Goal: Task Accomplishment & Management: Manage account settings

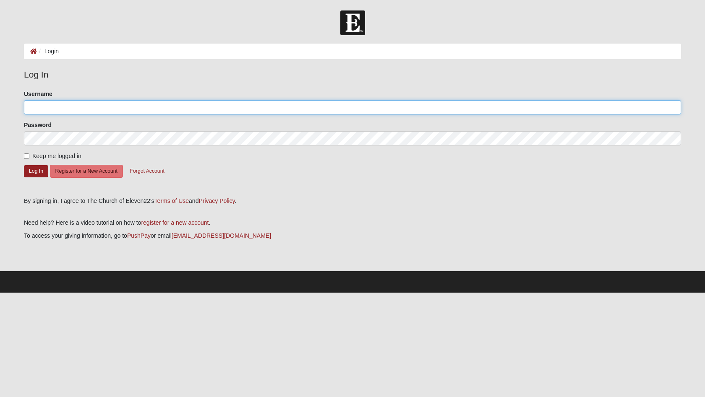
type input "[EMAIL_ADDRESS][DOMAIN_NAME]"
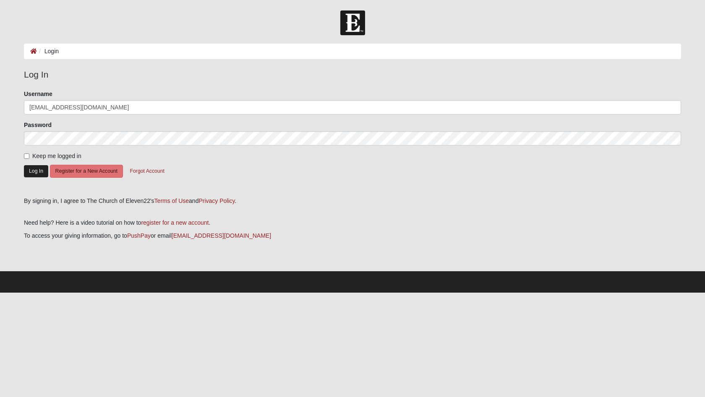
click at [41, 170] on button "Log In" at bounding box center [36, 171] width 24 height 12
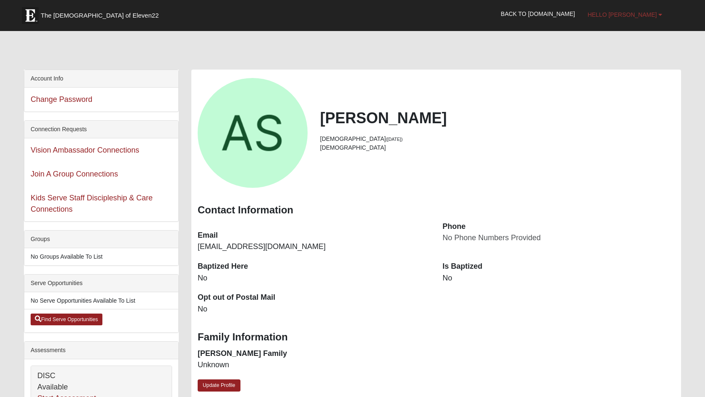
click at [629, 13] on span "Hello [PERSON_NAME]" at bounding box center [621, 14] width 69 height 7
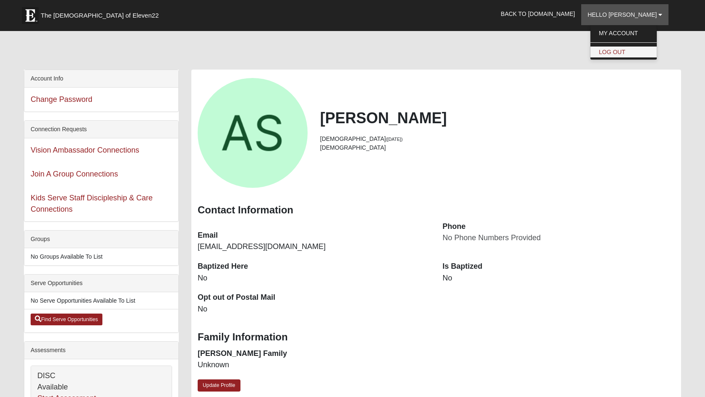
click at [628, 55] on link "Log Out" at bounding box center [623, 52] width 66 height 11
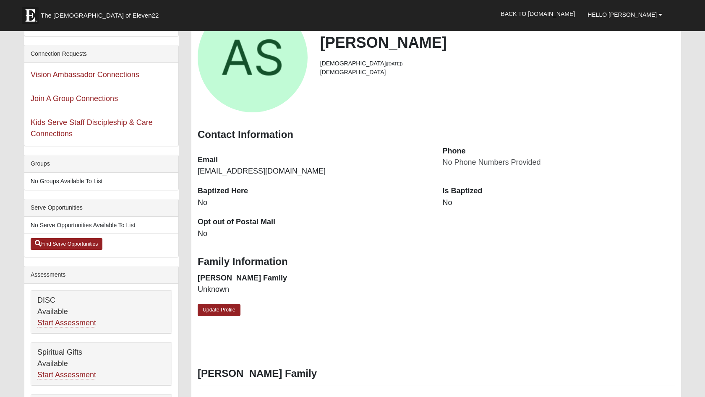
scroll to position [81, 0]
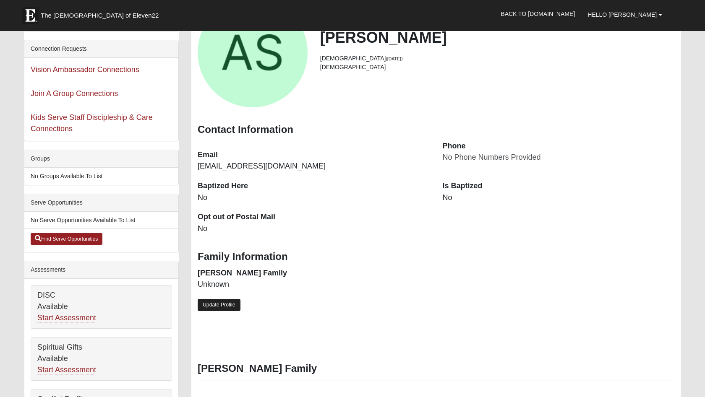
click at [235, 303] on link "Update Profile" at bounding box center [219, 305] width 43 height 12
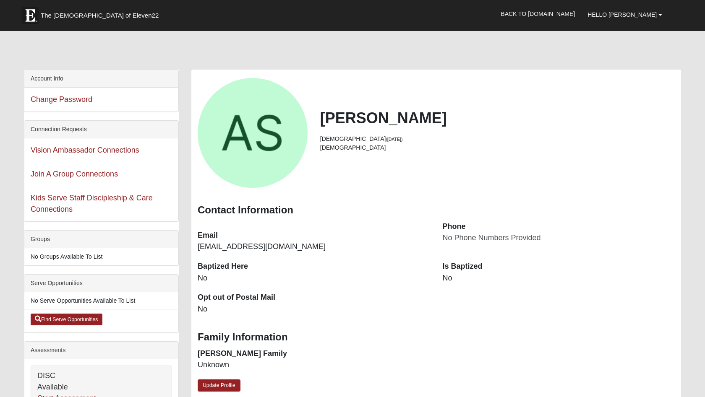
scroll to position [0, 0]
click at [631, 10] on link "Hello [PERSON_NAME]" at bounding box center [624, 14] width 87 height 21
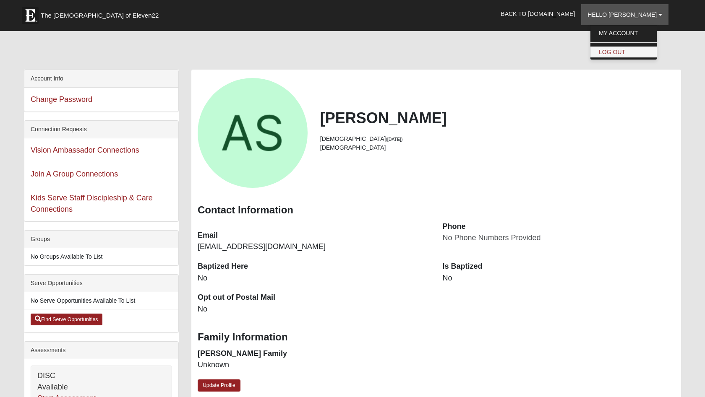
click at [630, 48] on link "Log Out" at bounding box center [623, 52] width 66 height 11
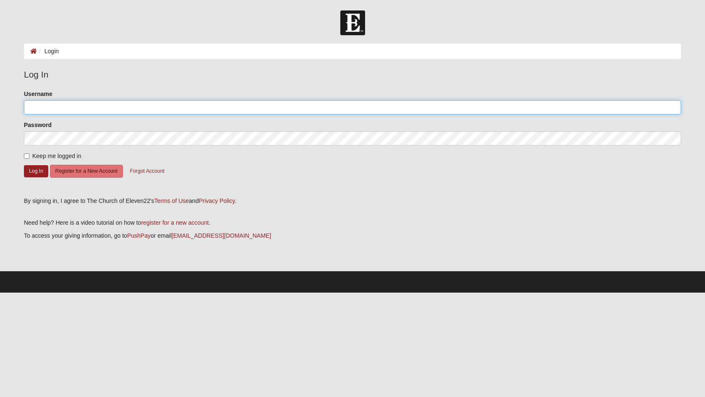
type input "9044825980"
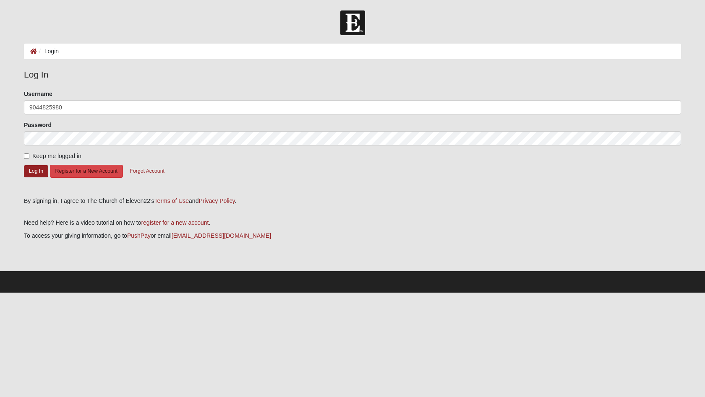
click at [53, 173] on button "Register for a New Account" at bounding box center [86, 171] width 73 height 13
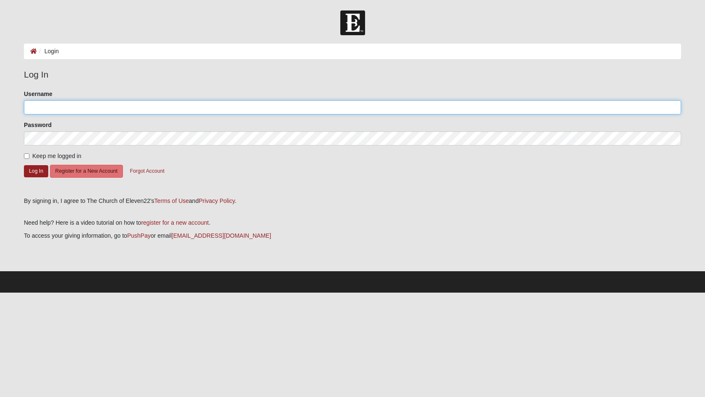
type input "9044825980"
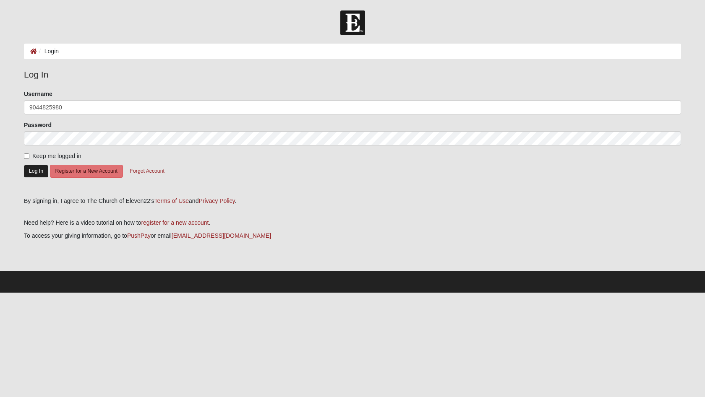
click at [31, 166] on button "Log In" at bounding box center [36, 171] width 24 height 12
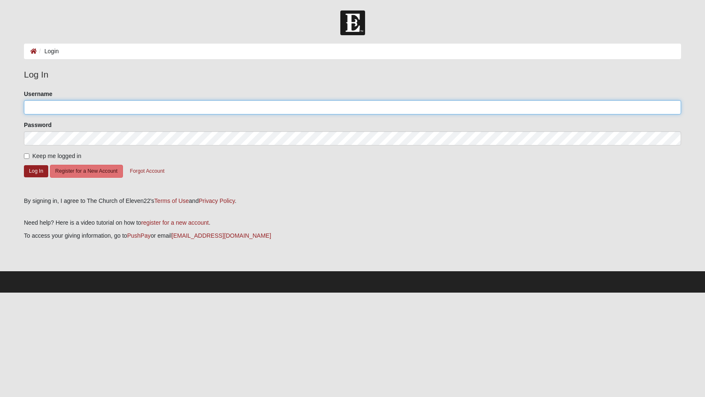
click at [109, 109] on input "Username" at bounding box center [352, 107] width 657 height 14
type input "[EMAIL_ADDRESS][DOMAIN_NAME]"
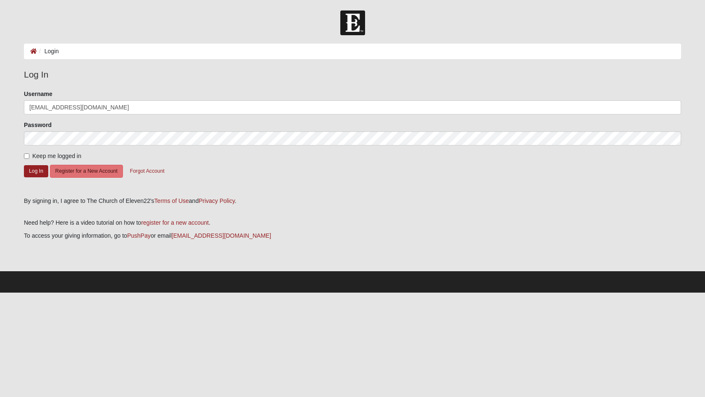
click at [87, 130] on div "Password" at bounding box center [352, 133] width 657 height 25
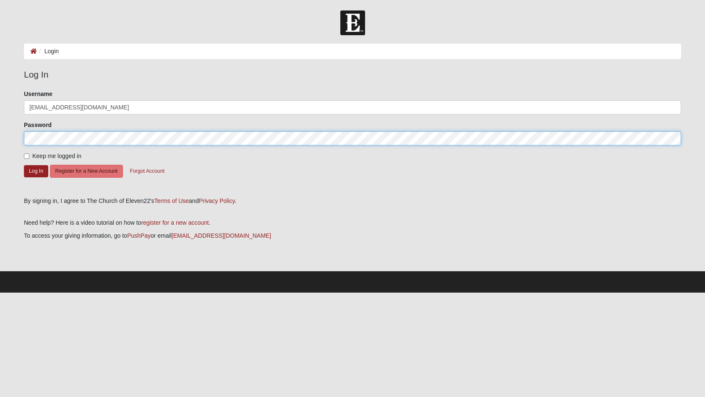
click at [36, 171] on button "Log In" at bounding box center [36, 171] width 24 height 12
